Goal: Transaction & Acquisition: Purchase product/service

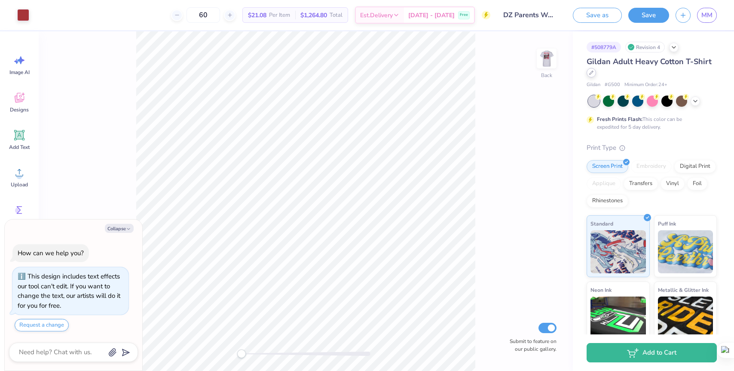
click at [591, 70] on icon at bounding box center [591, 72] width 4 height 4
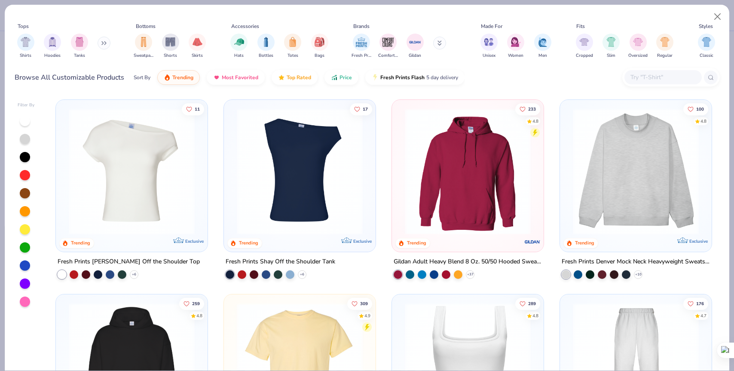
click at [28, 139] on div at bounding box center [25, 139] width 10 height 10
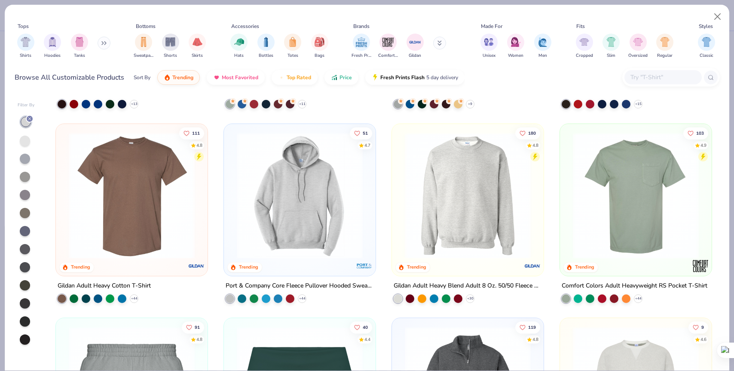
scroll to position [368, 0]
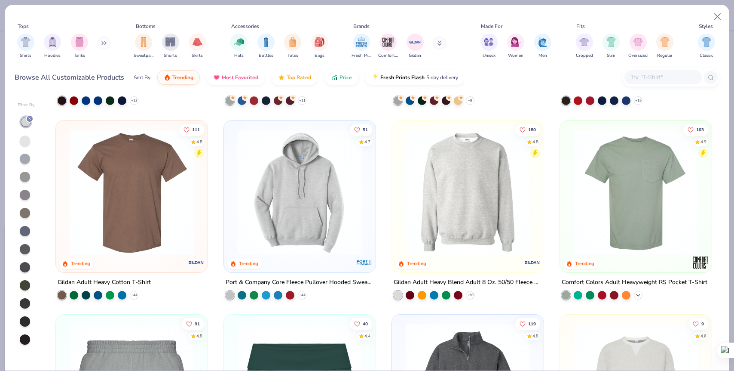
click at [638, 293] on icon at bounding box center [638, 294] width 7 height 7
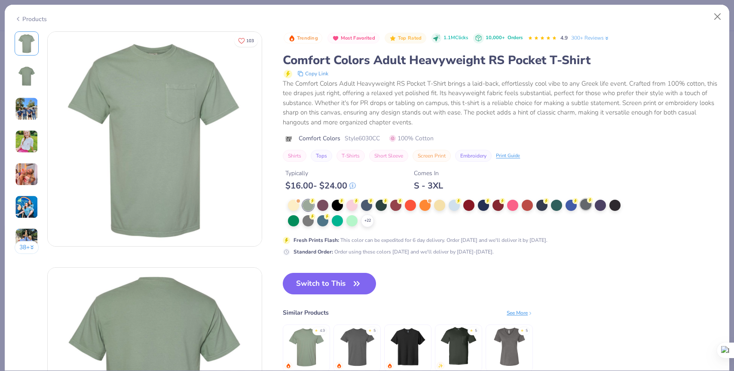
click at [587, 207] on div at bounding box center [585, 204] width 11 height 11
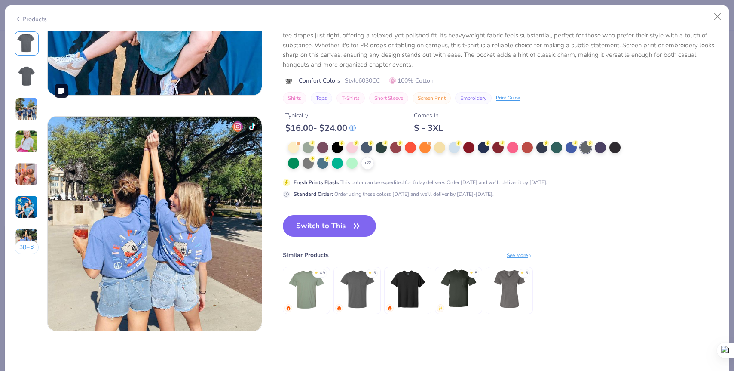
scroll to position [1368, 0]
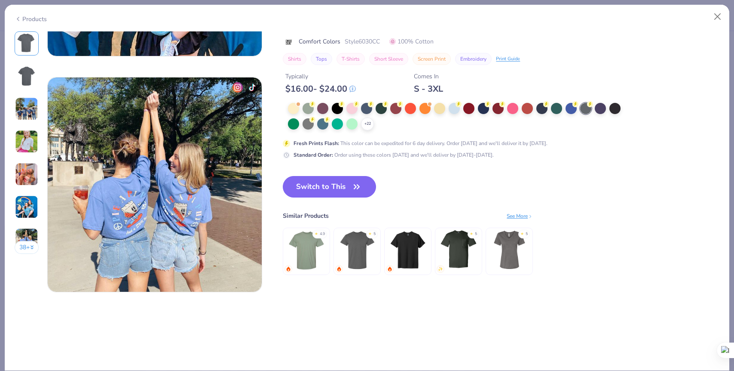
click at [410, 259] on img at bounding box center [408, 249] width 41 height 41
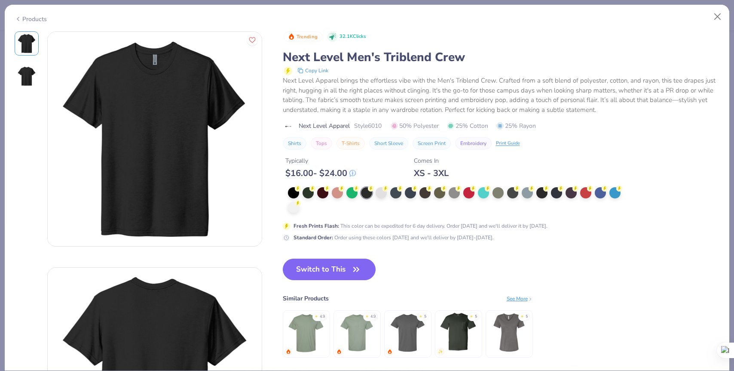
scroll to position [52, 0]
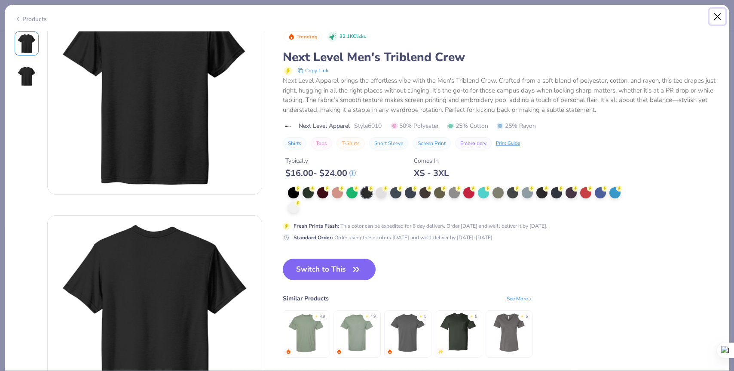
click at [718, 15] on button "Close" at bounding box center [718, 17] width 16 height 16
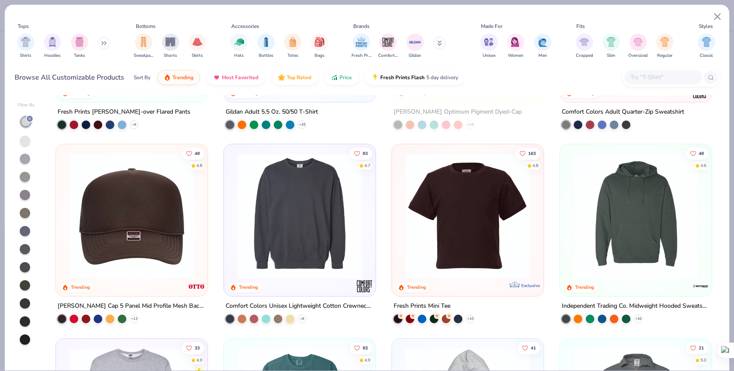
scroll to position [1372, 0]
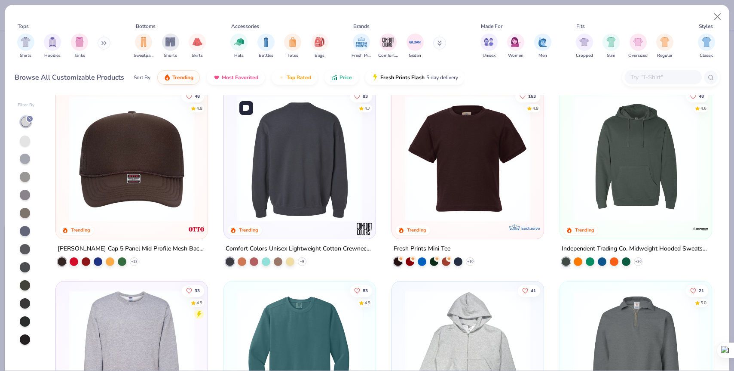
click at [342, 190] on img at bounding box center [300, 158] width 135 height 126
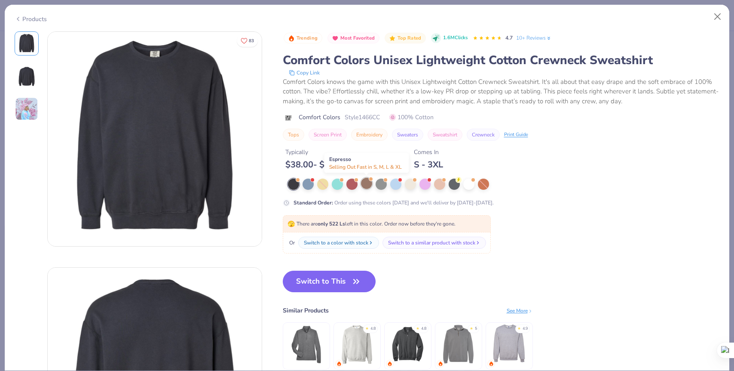
click at [369, 187] on div at bounding box center [366, 183] width 11 height 11
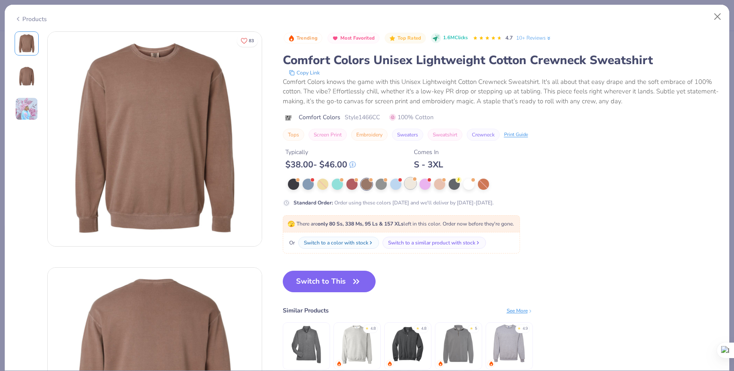
click at [413, 182] on div at bounding box center [410, 183] width 11 height 11
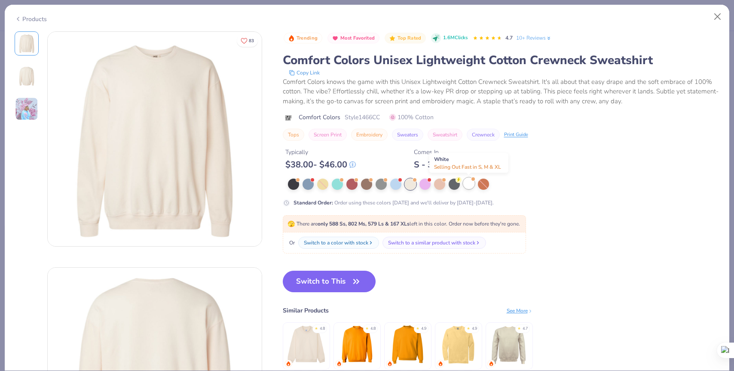
click at [466, 183] on div at bounding box center [468, 183] width 11 height 11
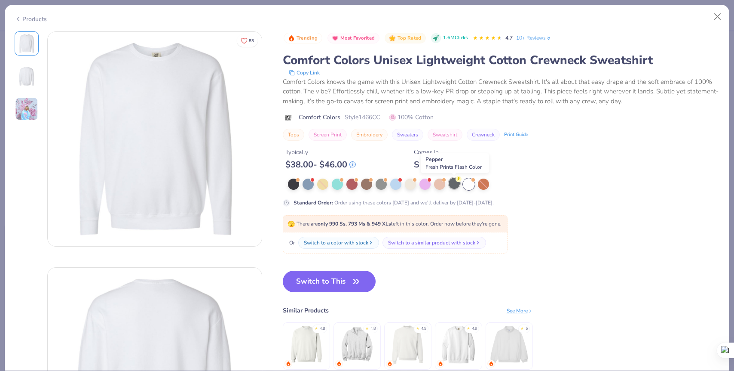
click at [457, 182] on div at bounding box center [454, 183] width 11 height 11
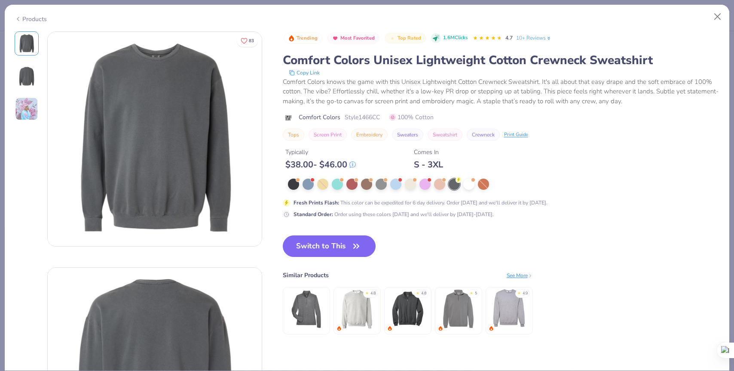
click at [346, 306] on img at bounding box center [357, 308] width 41 height 41
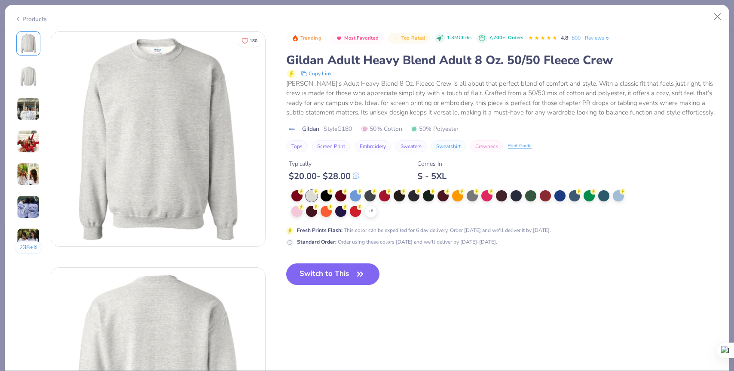
click at [31, 112] on img at bounding box center [28, 108] width 23 height 23
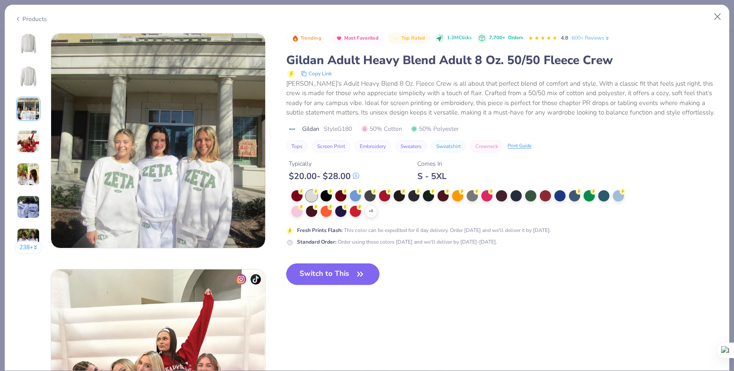
scroll to position [471, 0]
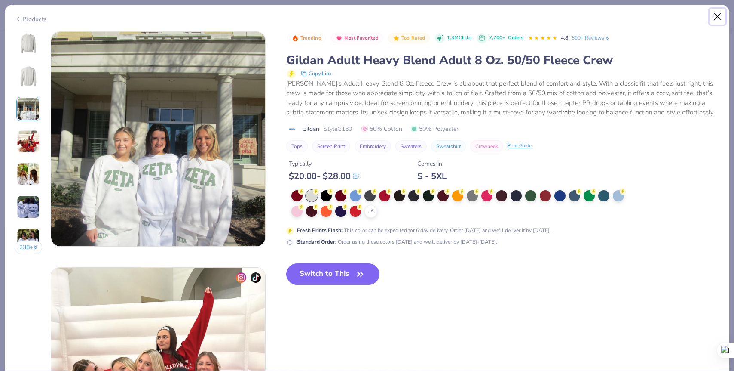
click at [717, 15] on button "Close" at bounding box center [718, 17] width 16 height 16
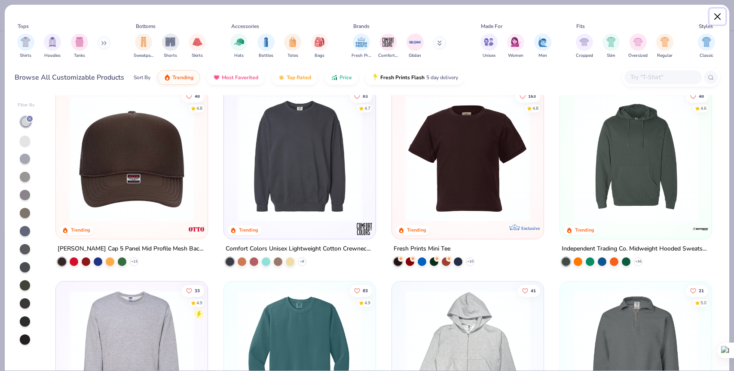
click at [715, 18] on button "Close" at bounding box center [718, 17] width 16 height 16
type textarea "x"
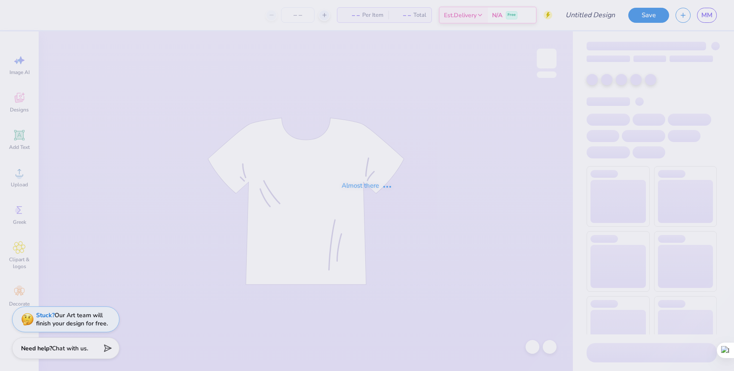
type input "DZ Parents Weekends 25'"
type input "60"
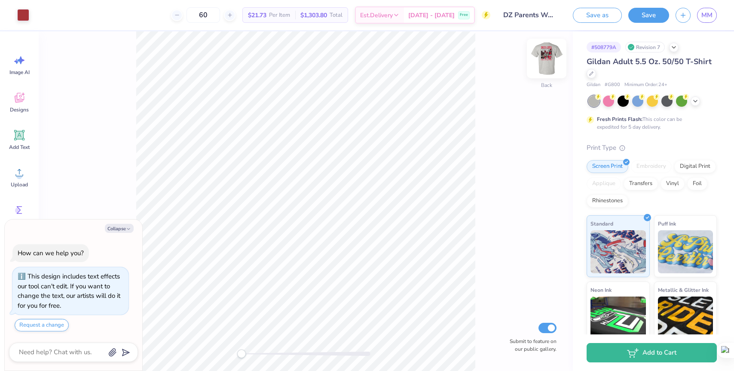
click at [544, 57] on img at bounding box center [547, 58] width 34 height 34
click at [545, 58] on img at bounding box center [547, 58] width 34 height 34
click at [695, 102] on icon at bounding box center [695, 100] width 7 height 7
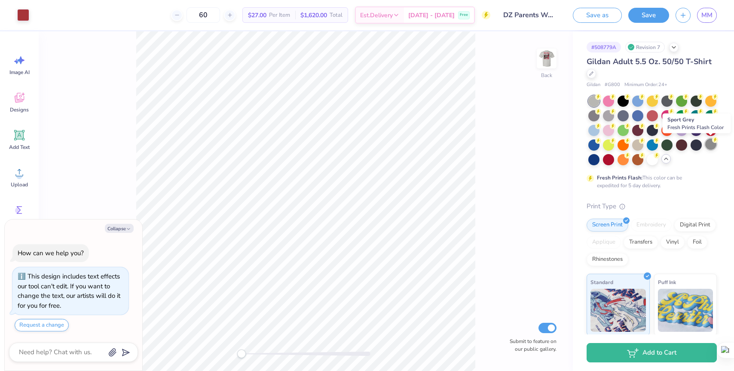
click at [713, 144] on div at bounding box center [710, 143] width 11 height 11
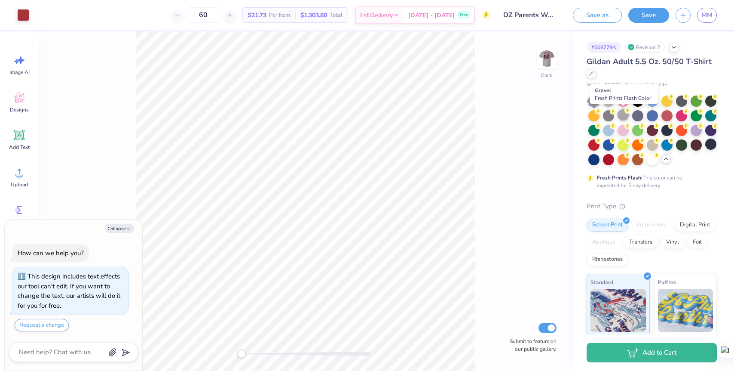
click at [623, 115] on div at bounding box center [623, 114] width 11 height 11
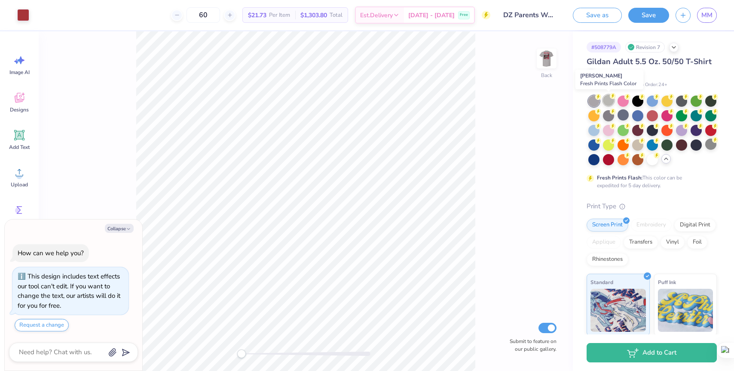
click at [610, 102] on div at bounding box center [608, 100] width 11 height 11
click at [622, 115] on div at bounding box center [623, 114] width 11 height 11
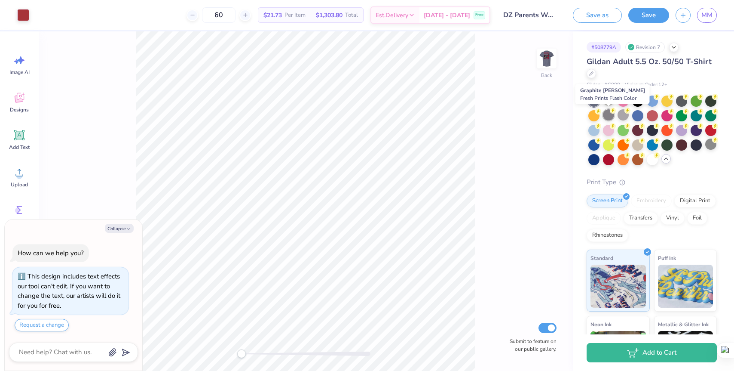
click at [610, 116] on div at bounding box center [608, 114] width 11 height 11
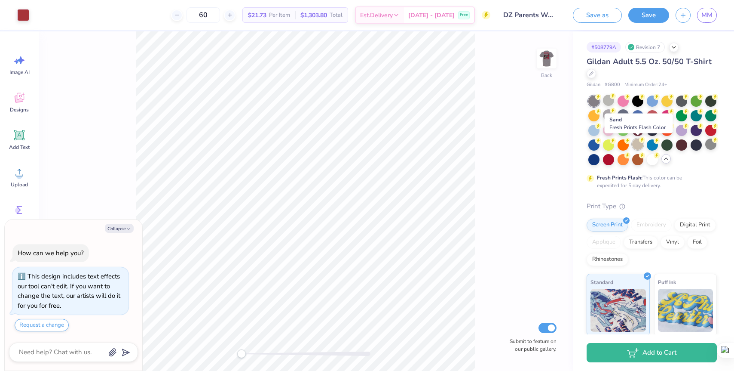
click at [640, 144] on div at bounding box center [637, 143] width 11 height 11
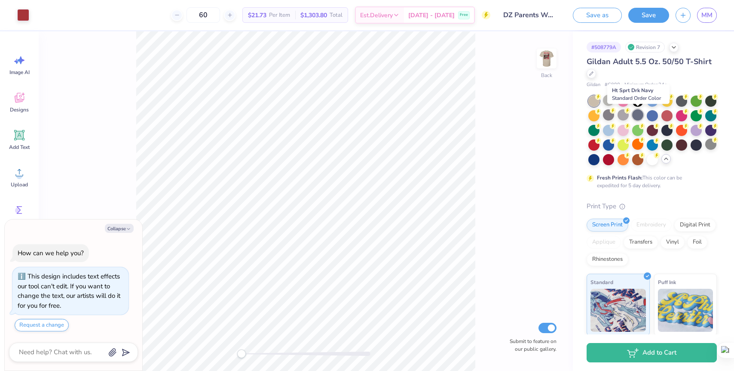
click at [640, 116] on div at bounding box center [637, 114] width 11 height 11
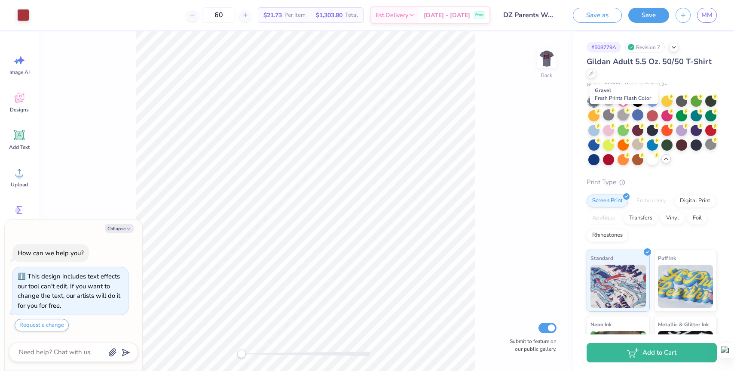
click at [625, 113] on icon at bounding box center [628, 110] width 6 height 6
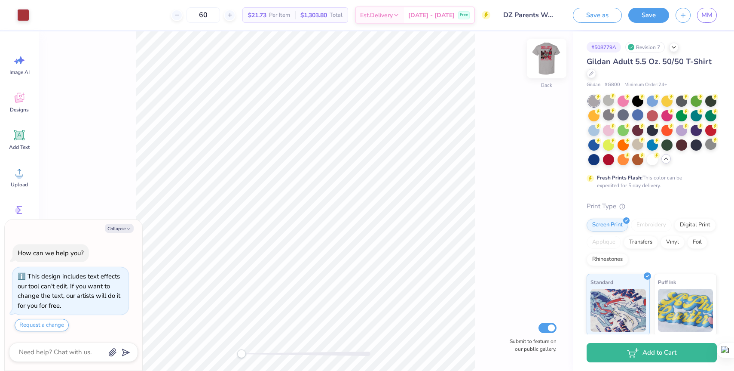
click at [550, 60] on img at bounding box center [547, 58] width 34 height 34
click at [549, 60] on img at bounding box center [547, 58] width 34 height 34
click at [122, 229] on button "Collapse" at bounding box center [119, 228] width 29 height 9
type textarea "x"
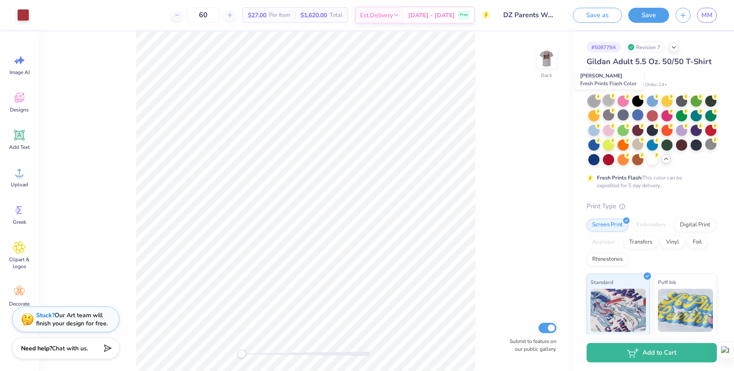
click at [606, 103] on div at bounding box center [608, 100] width 11 height 11
click at [593, 75] on div at bounding box center [591, 72] width 9 height 9
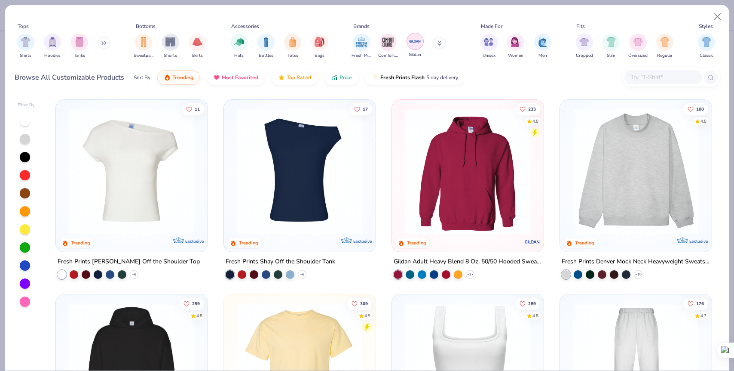
click at [415, 41] on img "filter for Gildan" at bounding box center [415, 41] width 13 height 13
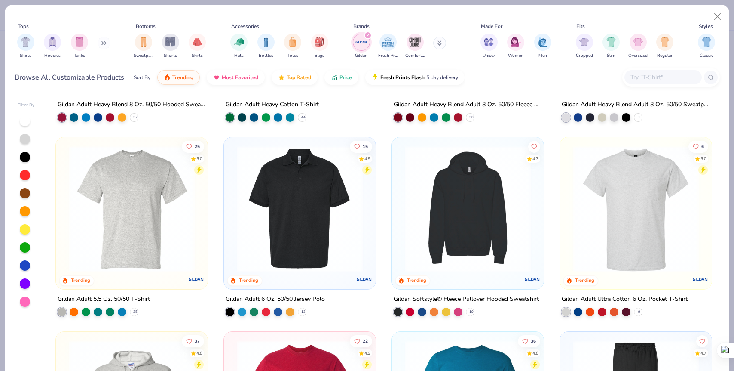
scroll to position [158, 0]
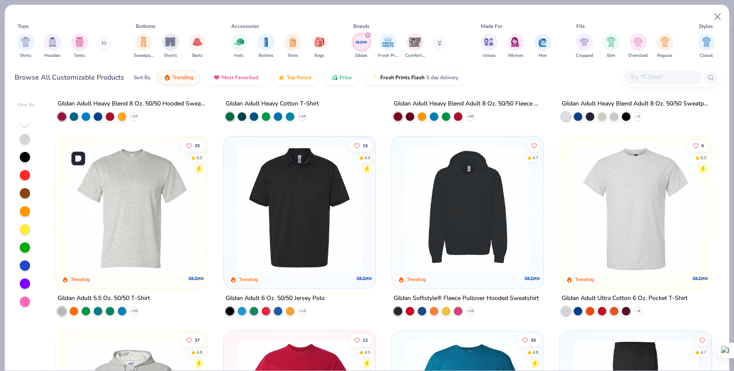
click at [156, 238] on img at bounding box center [131, 208] width 135 height 126
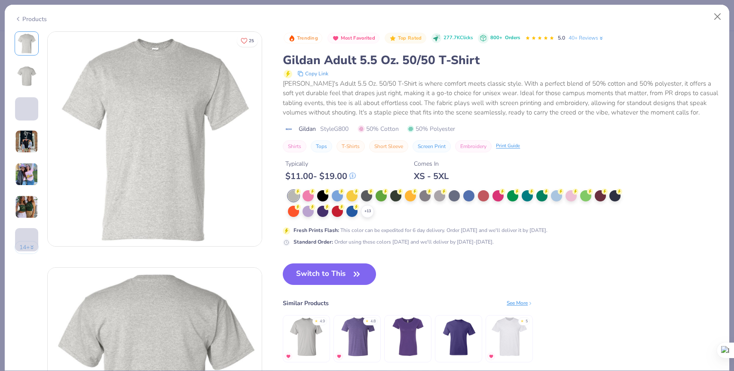
click at [32, 143] on img at bounding box center [26, 141] width 23 height 23
click at [26, 245] on button "14 +" at bounding box center [27, 247] width 25 height 13
click at [718, 16] on button "Close" at bounding box center [718, 17] width 16 height 16
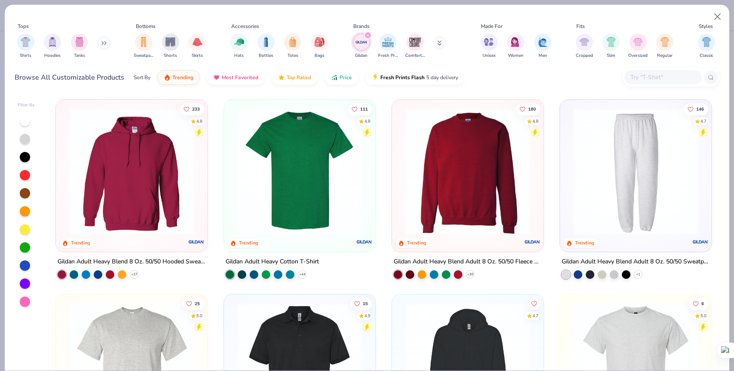
scroll to position [2, 0]
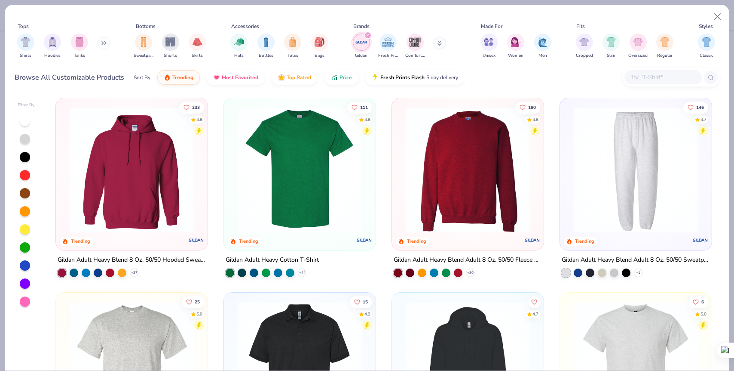
click at [301, 220] on img at bounding box center [300, 170] width 135 height 126
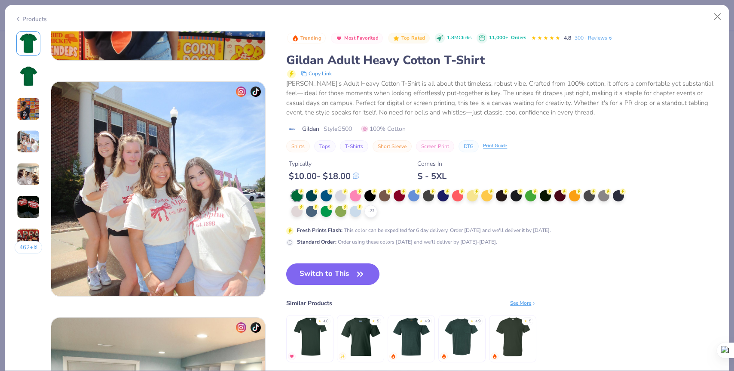
scroll to position [657, 0]
click at [343, 196] on div at bounding box center [340, 194] width 11 height 11
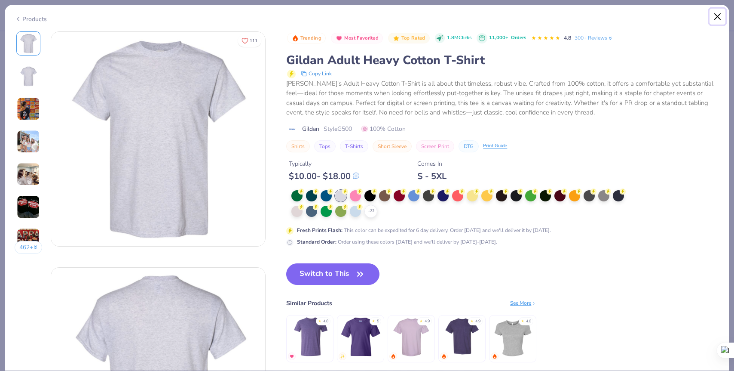
click at [719, 14] on button "Close" at bounding box center [718, 17] width 16 height 16
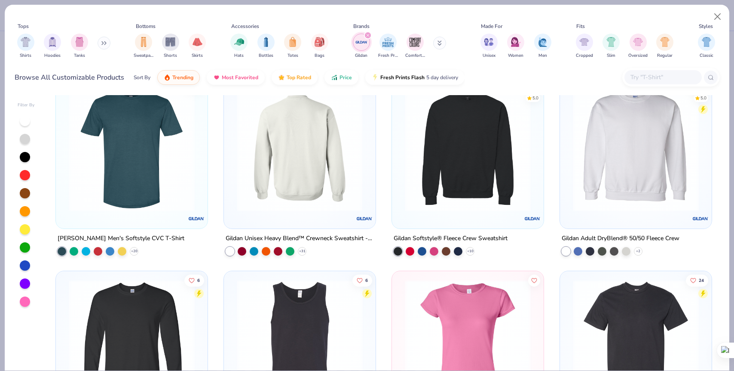
scroll to position [740, 0]
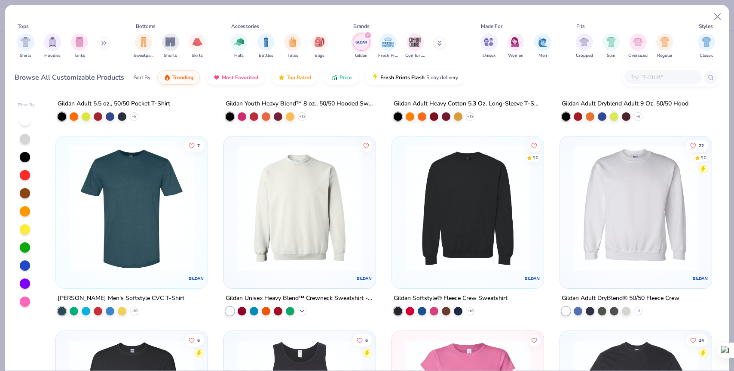
click at [303, 311] on icon at bounding box center [302, 310] width 7 height 7
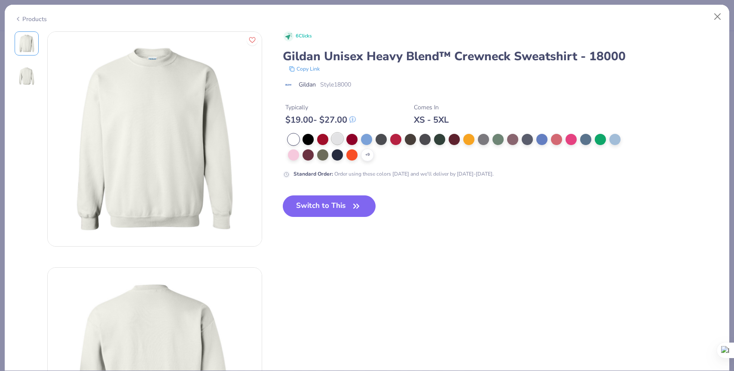
click at [336, 142] on div at bounding box center [337, 138] width 11 height 11
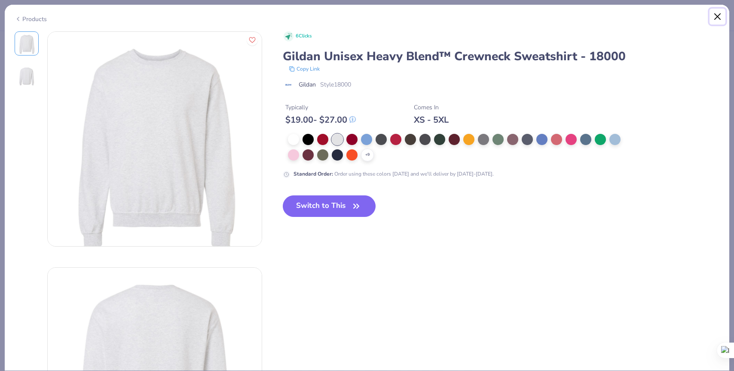
click at [719, 14] on button "Close" at bounding box center [718, 17] width 16 height 16
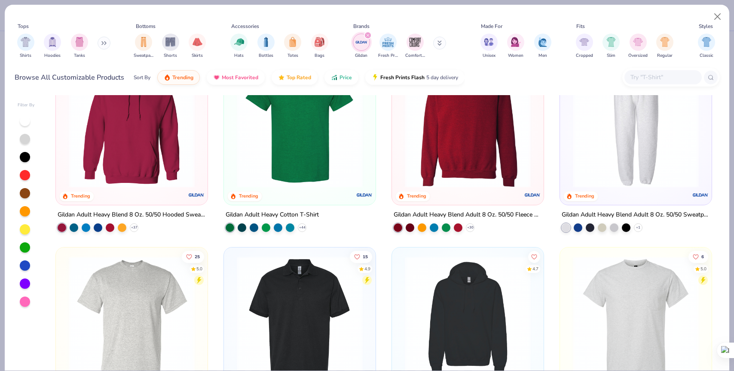
scroll to position [49, 0]
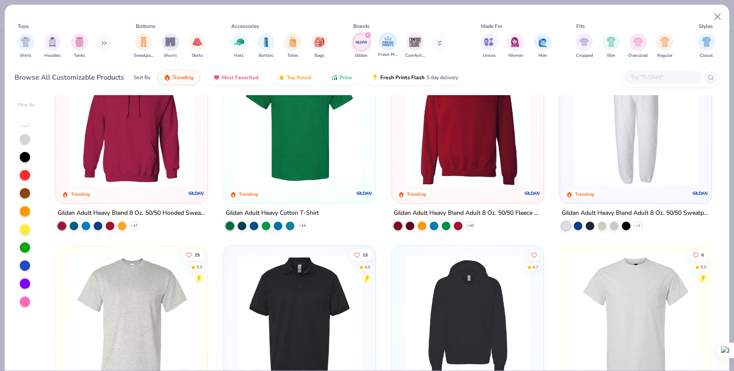
click at [364, 46] on img "filter for Gildan" at bounding box center [361, 42] width 13 height 13
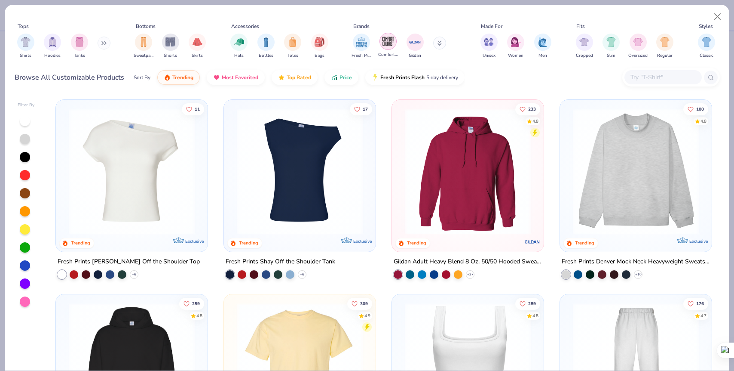
click at [382, 46] on img "filter for Comfort Colors" at bounding box center [388, 41] width 13 height 13
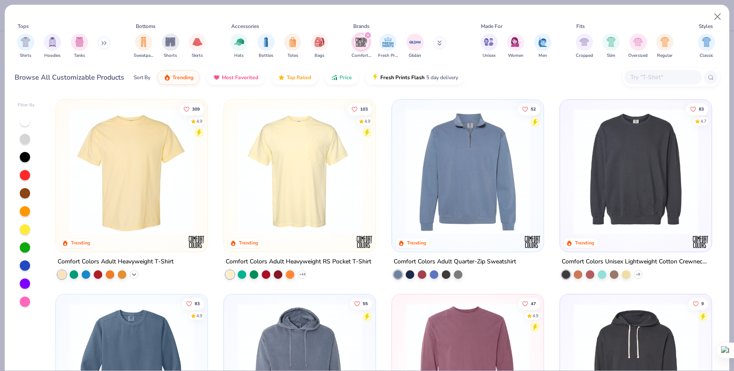
click at [135, 271] on icon at bounding box center [134, 274] width 7 height 7
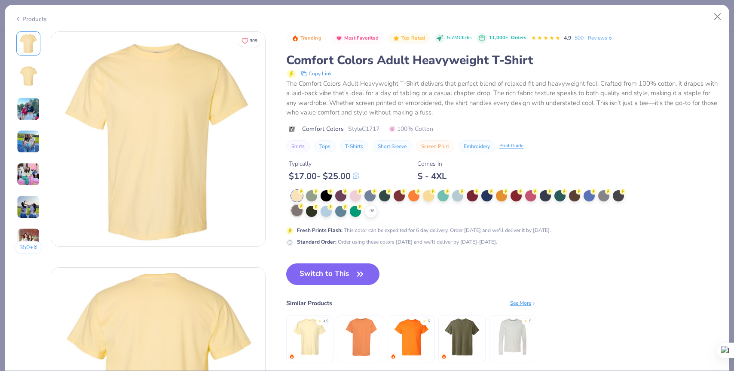
click at [298, 214] on div at bounding box center [296, 210] width 11 height 11
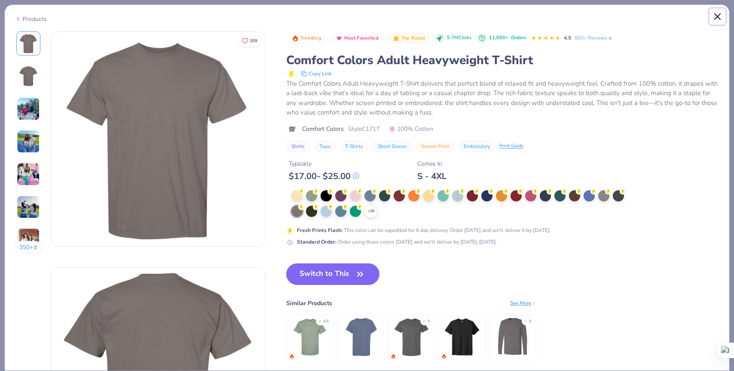
click at [718, 14] on button "Close" at bounding box center [718, 17] width 16 height 16
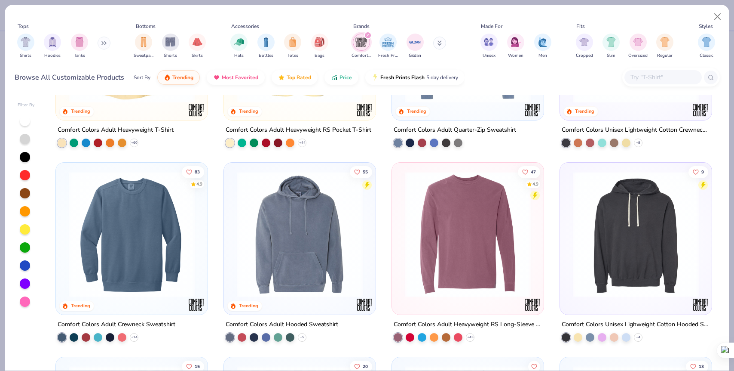
scroll to position [147, 0]
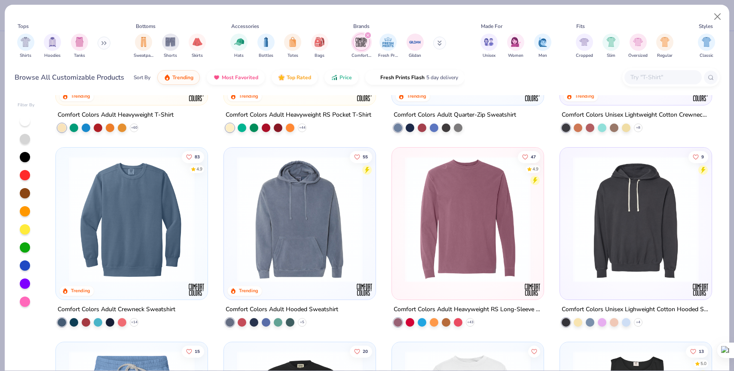
click at [362, 44] on img "filter for Comfort Colors" at bounding box center [361, 42] width 13 height 13
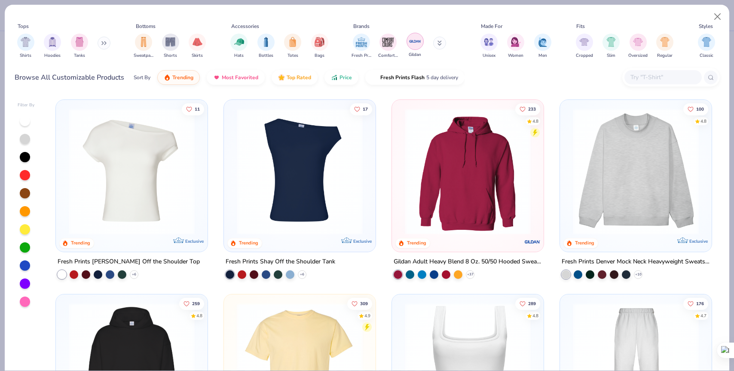
click at [417, 45] on img "filter for Gildan" at bounding box center [415, 41] width 13 height 13
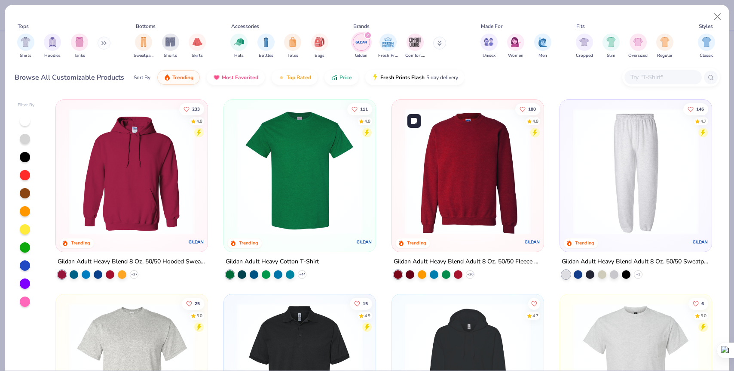
click at [458, 186] on img at bounding box center [468, 171] width 135 height 126
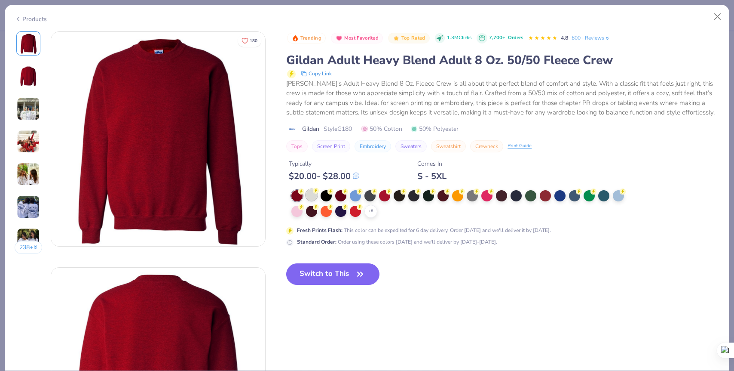
click at [312, 195] on div at bounding box center [311, 194] width 11 height 11
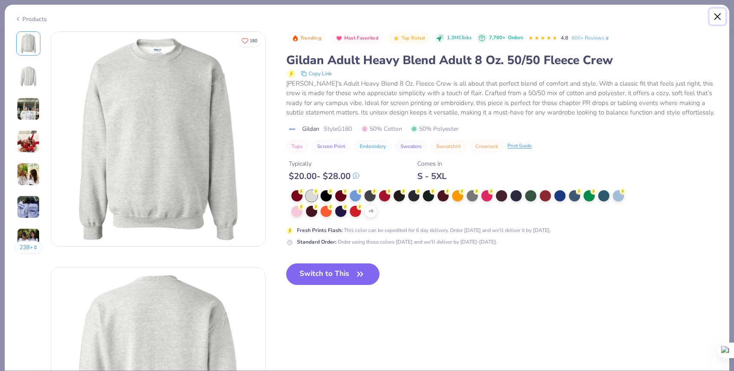
click at [719, 15] on button "Close" at bounding box center [718, 17] width 16 height 16
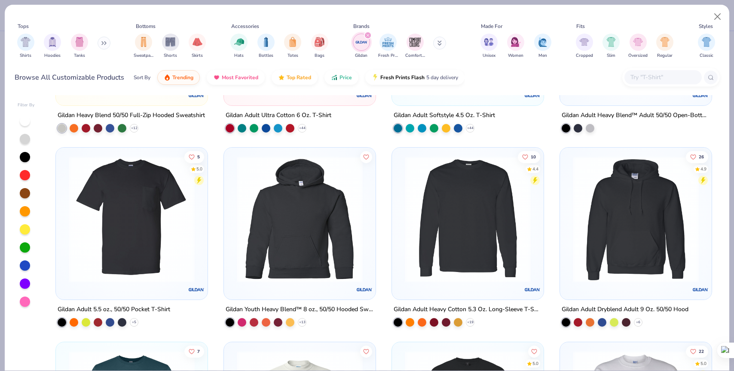
scroll to position [544, 0]
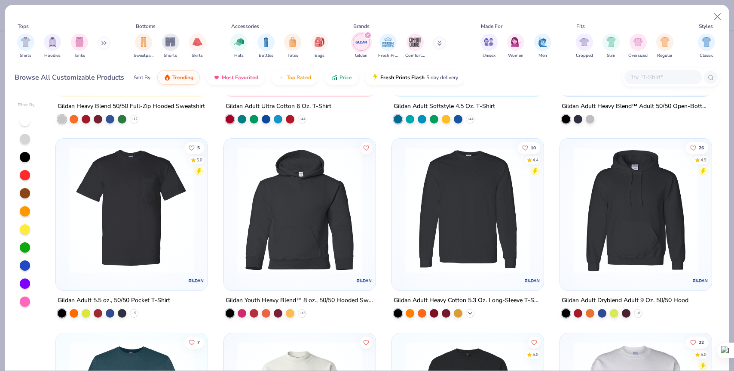
click at [471, 310] on icon at bounding box center [470, 312] width 7 height 7
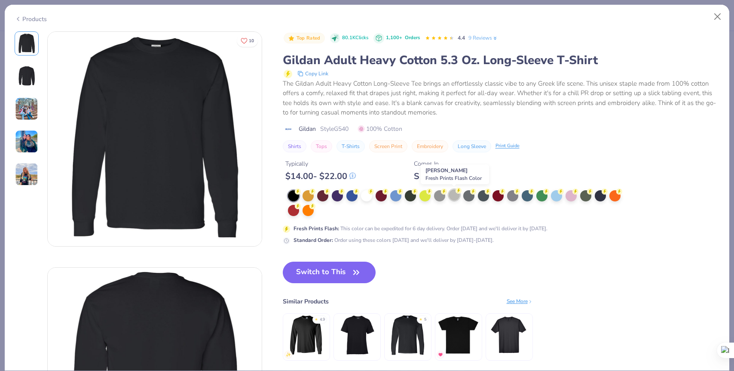
click at [452, 194] on div at bounding box center [454, 194] width 11 height 11
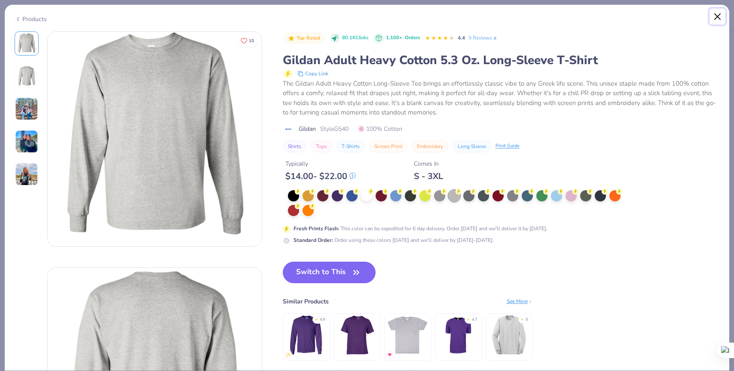
click at [720, 13] on button "Close" at bounding box center [718, 17] width 16 height 16
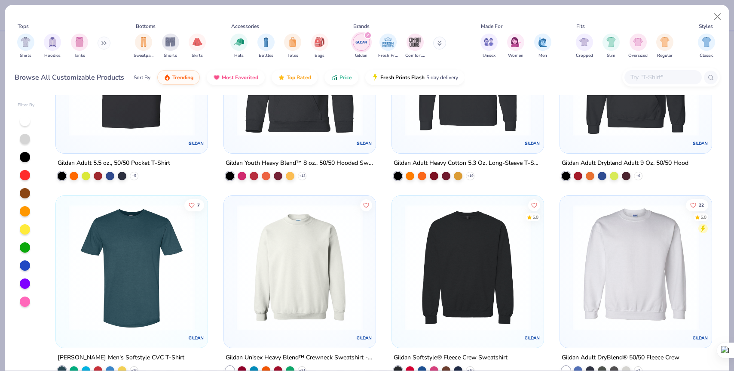
scroll to position [767, 0]
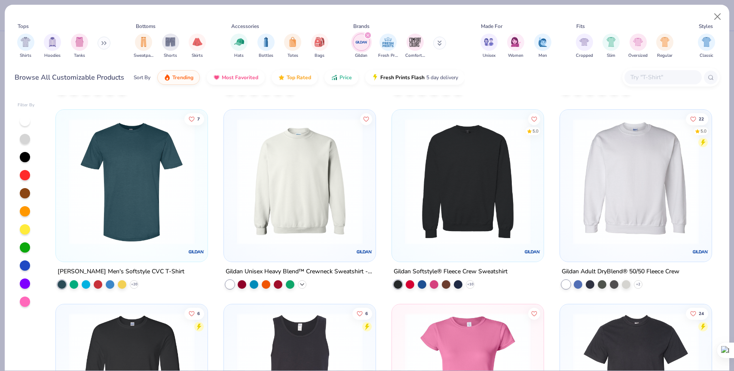
click at [304, 282] on icon at bounding box center [302, 284] width 7 height 7
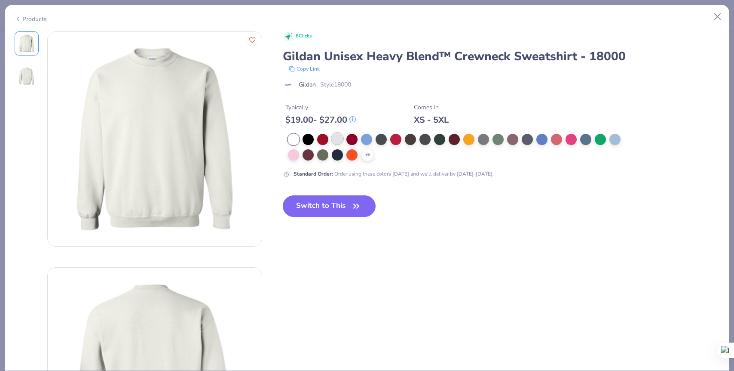
click at [341, 141] on div at bounding box center [337, 138] width 11 height 11
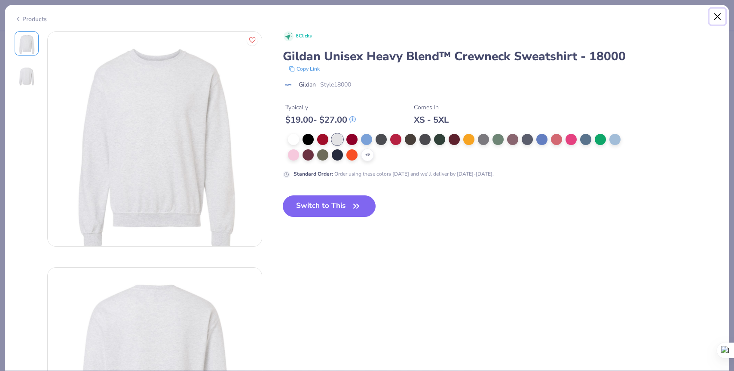
click at [719, 15] on button "Close" at bounding box center [718, 17] width 16 height 16
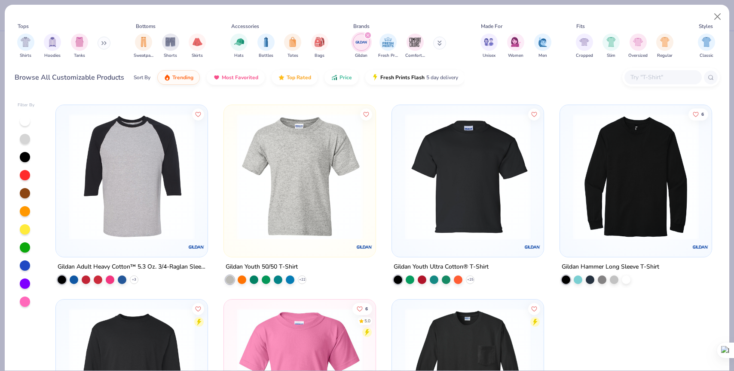
scroll to position [1542, 0]
